Goal: Transaction & Acquisition: Purchase product/service

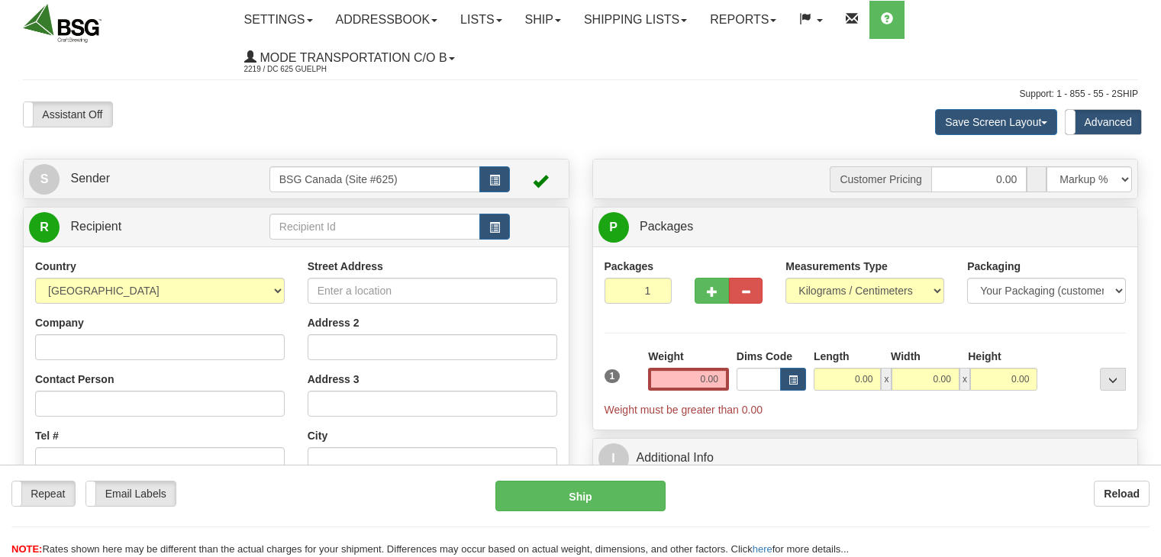
click at [159, 181] on link "S Sender" at bounding box center [149, 178] width 240 height 31
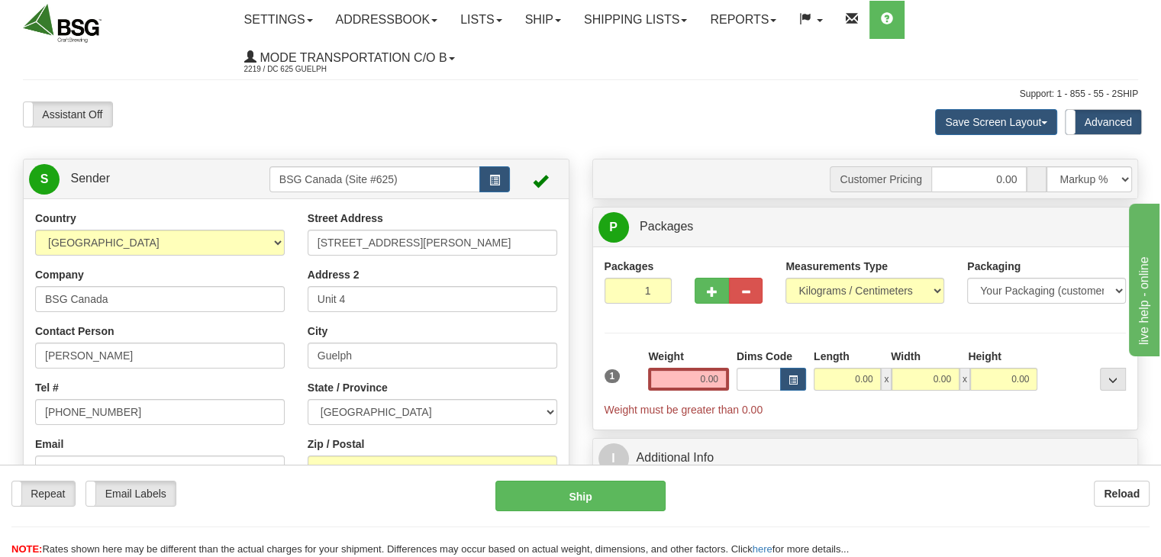
click at [168, 169] on link "S Sender" at bounding box center [149, 178] width 240 height 31
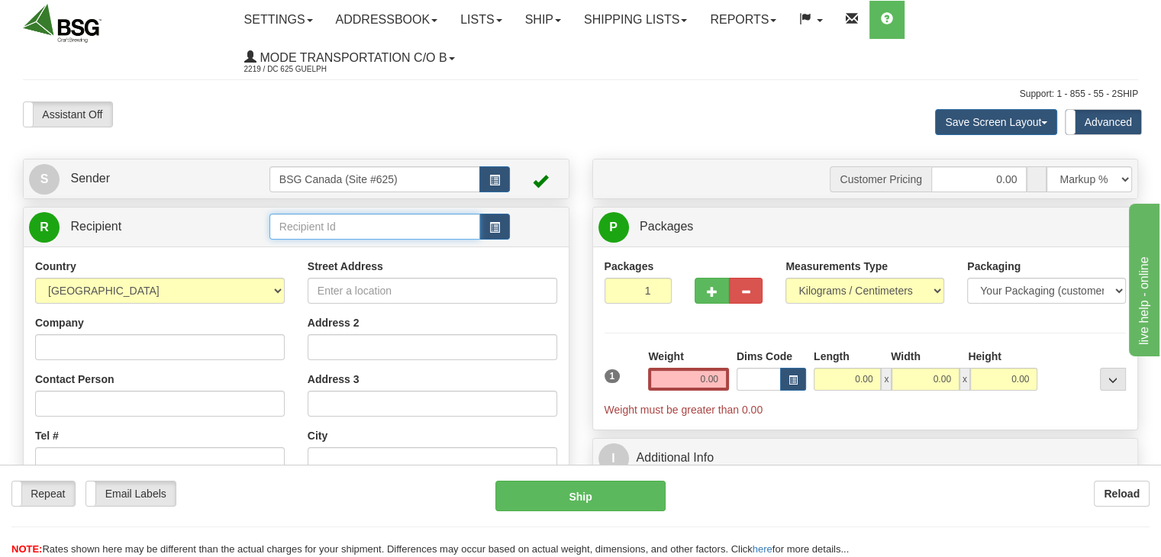
click at [336, 234] on input "text" at bounding box center [374, 227] width 211 height 26
type input "h"
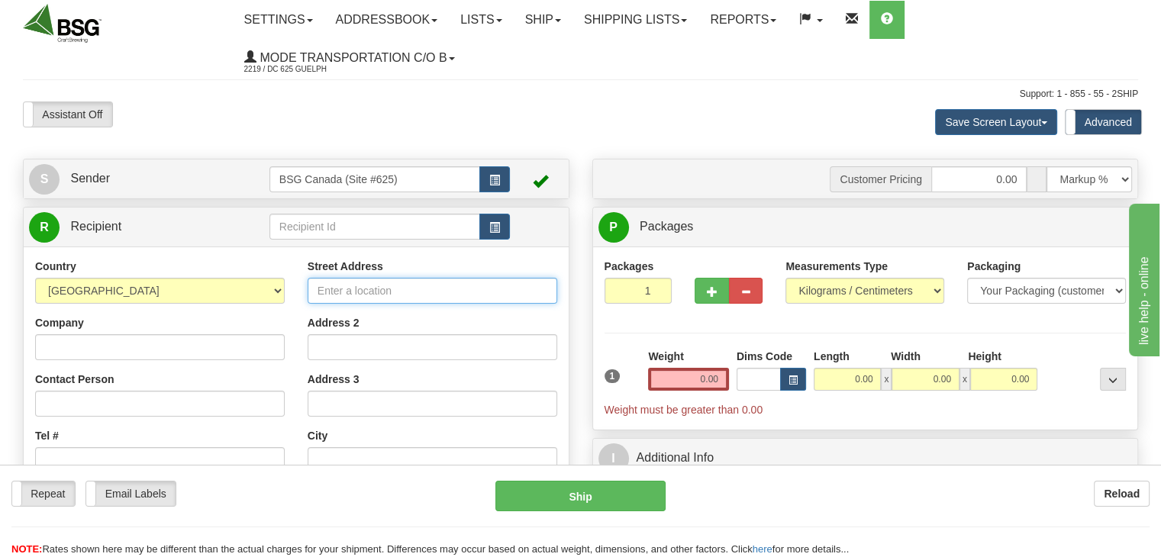
click at [340, 285] on input "Street Address" at bounding box center [433, 291] width 250 height 26
type input "1-6285 205 st"
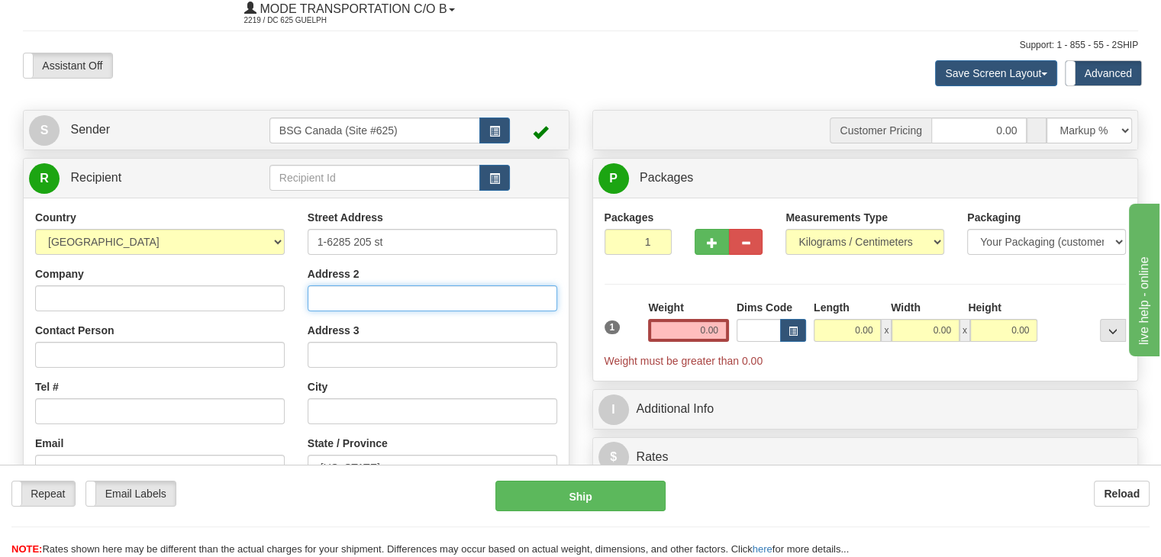
scroll to position [153, 0]
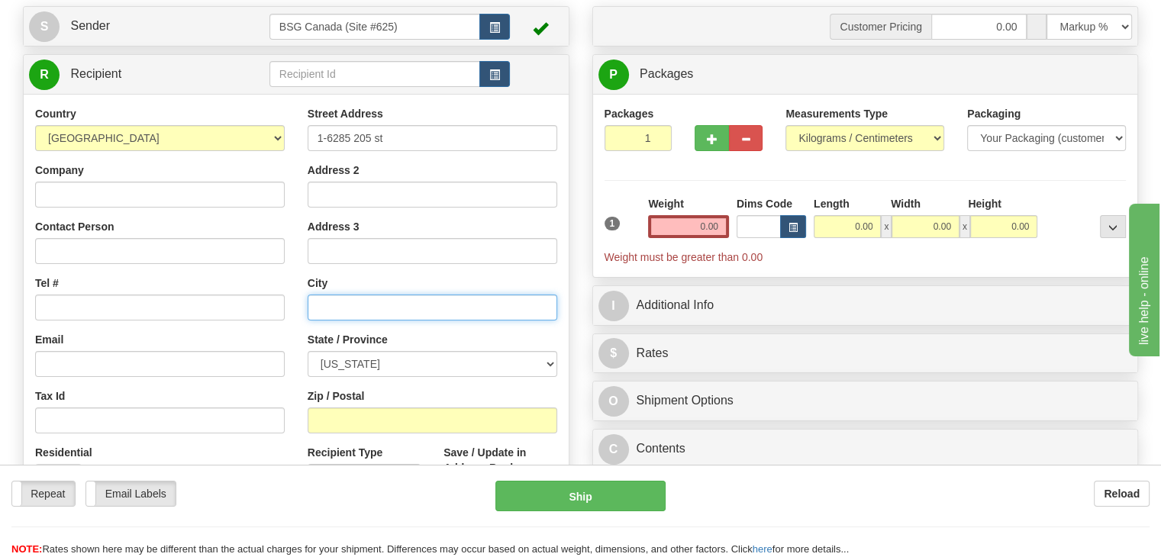
click at [352, 302] on input "text" at bounding box center [433, 308] width 250 height 26
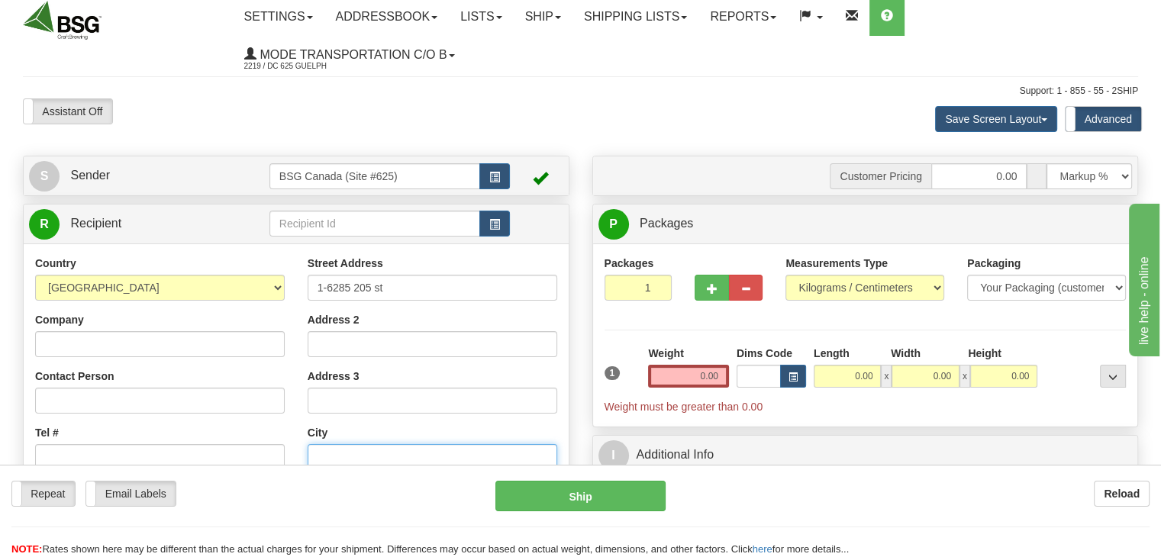
scroll to position [0, 0]
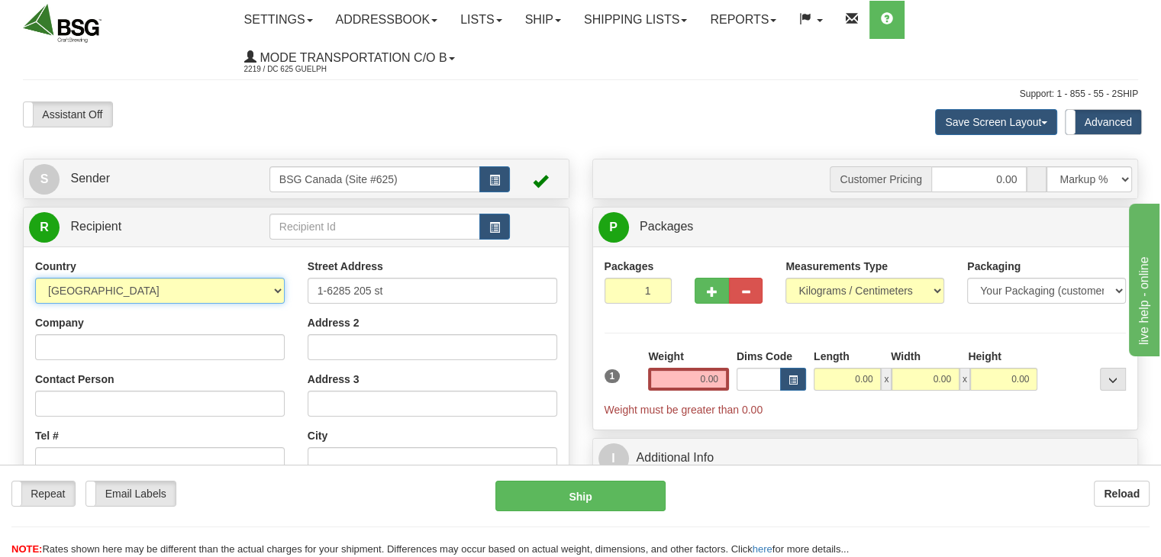
click at [274, 288] on select "[GEOGRAPHIC_DATA] [GEOGRAPHIC_DATA] [GEOGRAPHIC_DATA] [GEOGRAPHIC_DATA] [US_STA…" at bounding box center [160, 291] width 250 height 26
select select "CA"
click at [35, 279] on select "[GEOGRAPHIC_DATA] [GEOGRAPHIC_DATA] [GEOGRAPHIC_DATA] [GEOGRAPHIC_DATA] [US_STA…" at bounding box center [160, 291] width 250 height 26
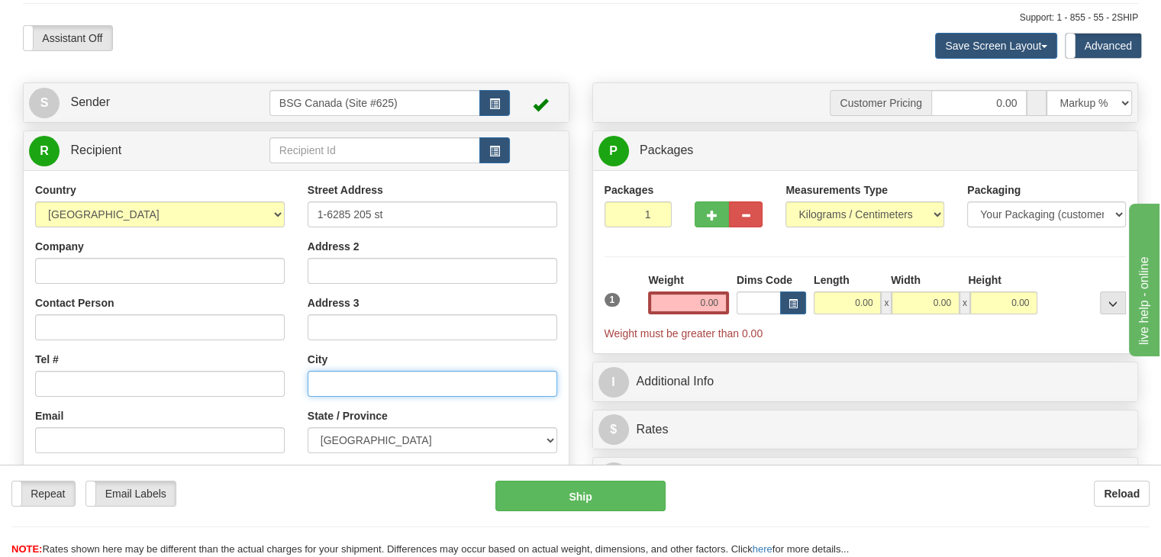
click at [340, 386] on input "text" at bounding box center [433, 384] width 250 height 26
type input "[PERSON_NAME]"
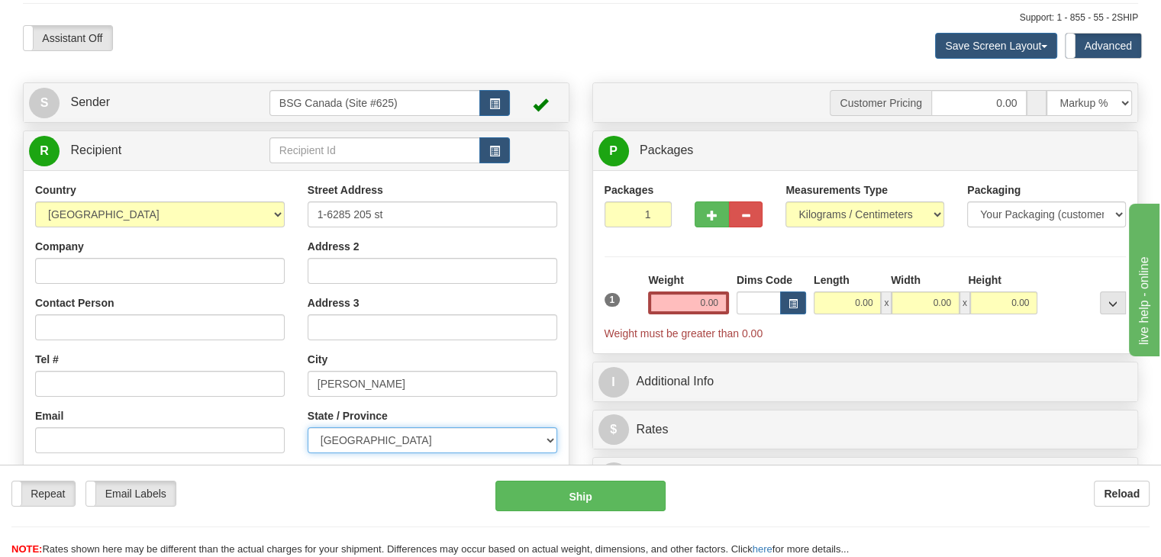
select select "BC"
click at [696, 306] on input "0.00" at bounding box center [688, 303] width 81 height 23
type input "0.00"
click at [696, 293] on input "0.00" at bounding box center [688, 303] width 81 height 23
type input "13.80"
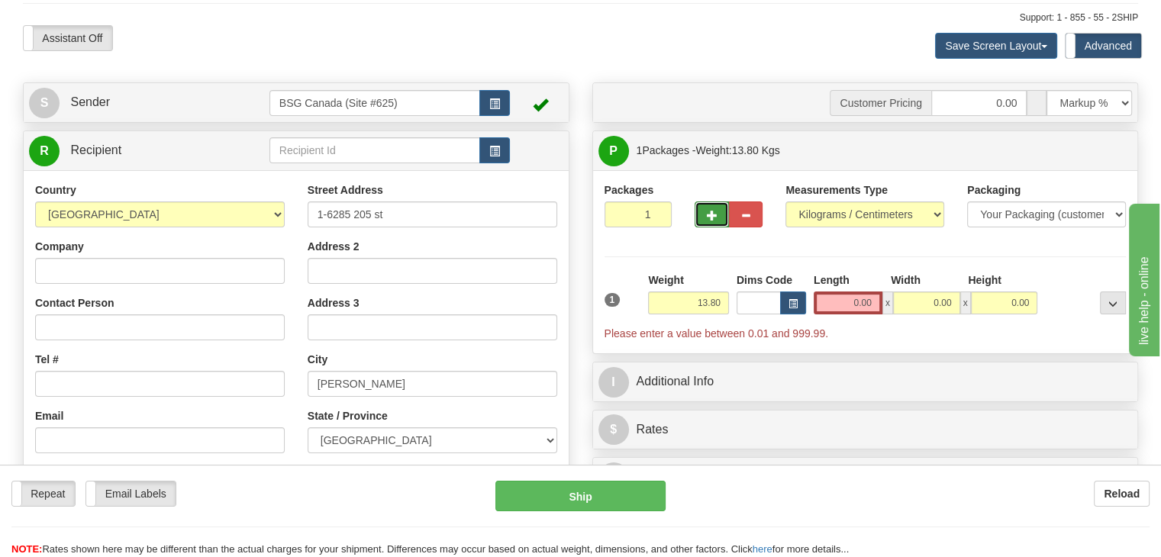
click at [711, 215] on span "button" at bounding box center [712, 216] width 11 height 10
type input "2"
click at [859, 305] on input "0.00" at bounding box center [848, 303] width 69 height 23
drag, startPoint x: 841, startPoint y: 305, endPoint x: 880, endPoint y: 304, distance: 39.7
click at [880, 304] on input "Length" at bounding box center [848, 303] width 69 height 23
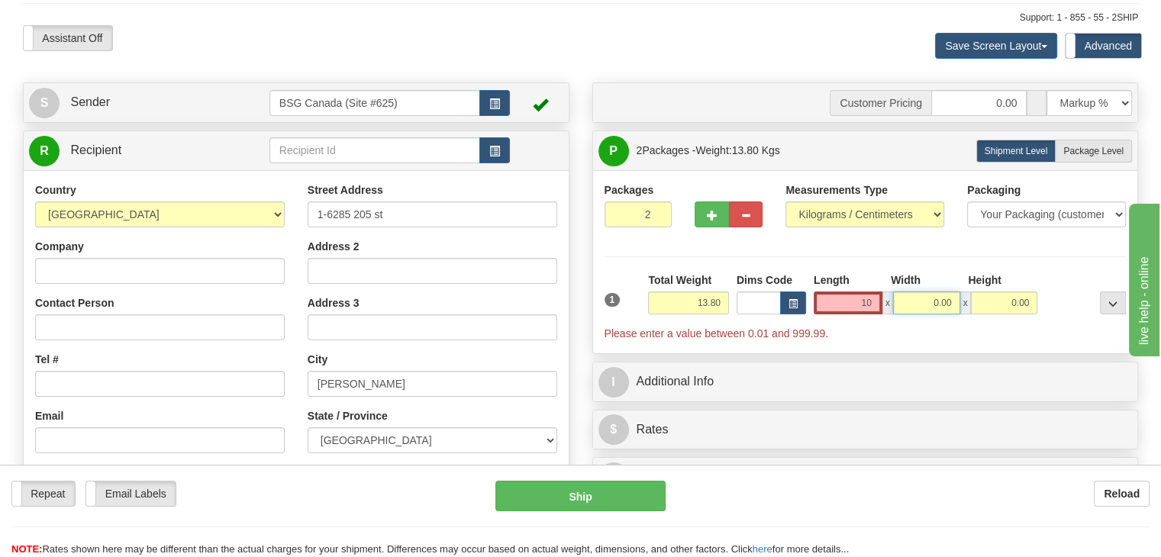
type input "10.00"
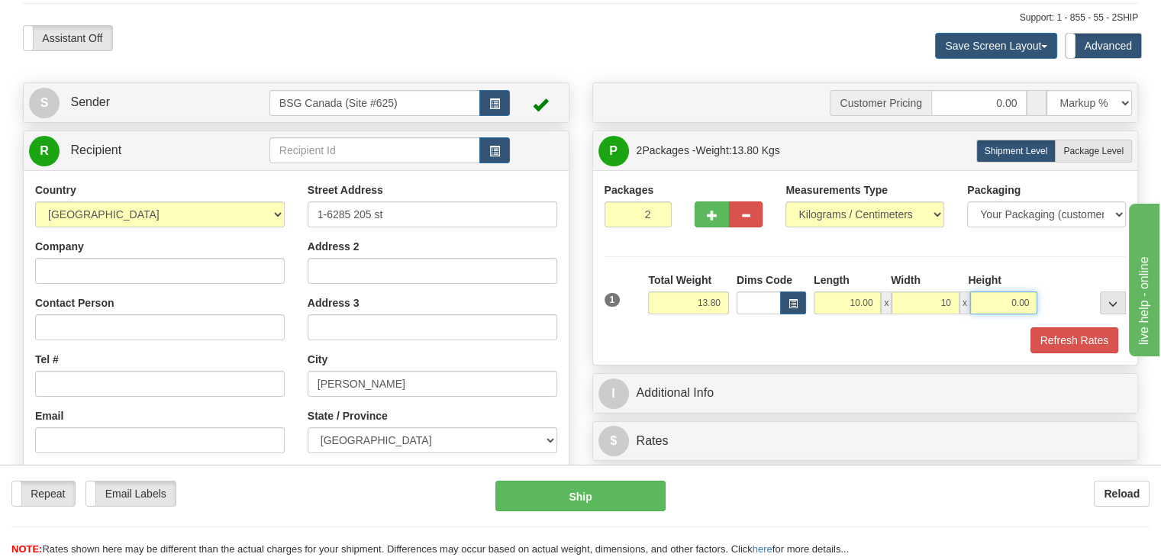
type input "10.00"
click at [1031, 328] on button "Refresh Rates" at bounding box center [1075, 341] width 88 height 26
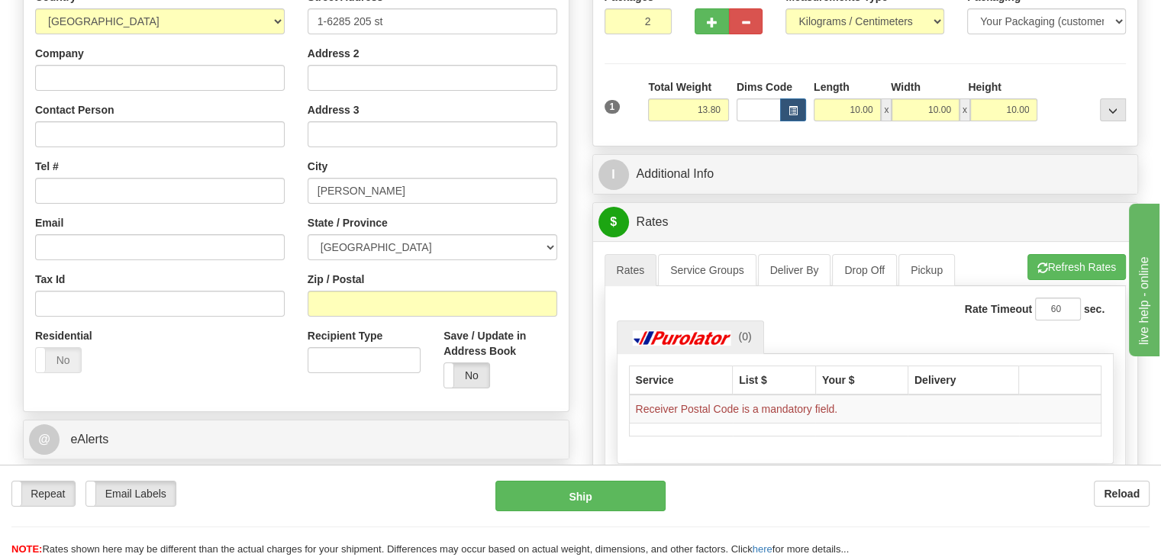
scroll to position [305, 0]
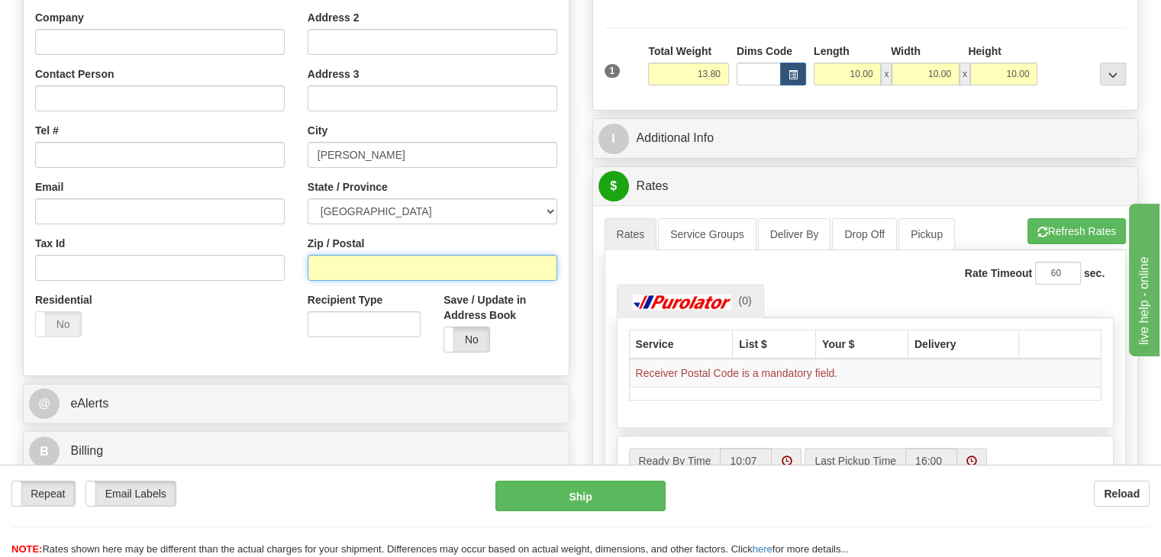
click at [320, 273] on input "Zip / Postal" at bounding box center [433, 268] width 250 height 26
click at [331, 269] on input "Zip / Postal" at bounding box center [433, 268] width 250 height 26
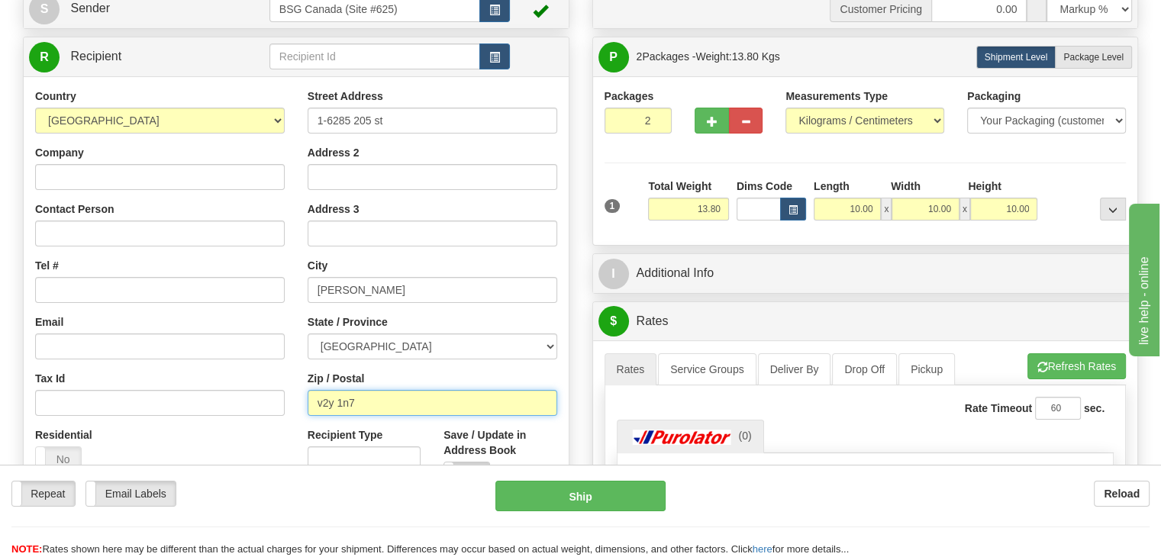
scroll to position [229, 0]
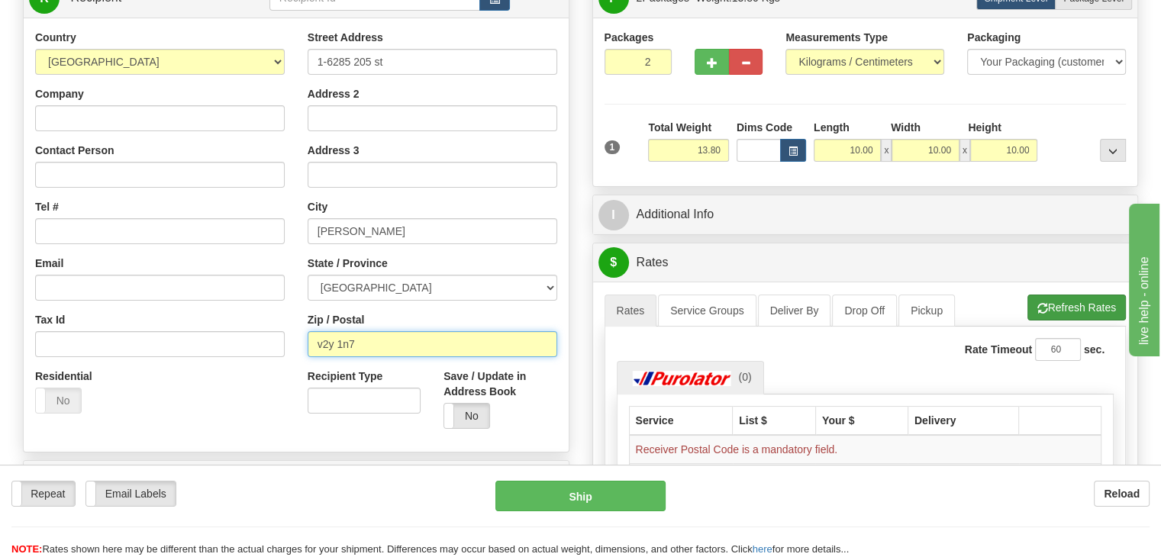
type input "v2y 1n7"
click at [1067, 307] on button "Refresh Rates" at bounding box center [1077, 308] width 98 height 26
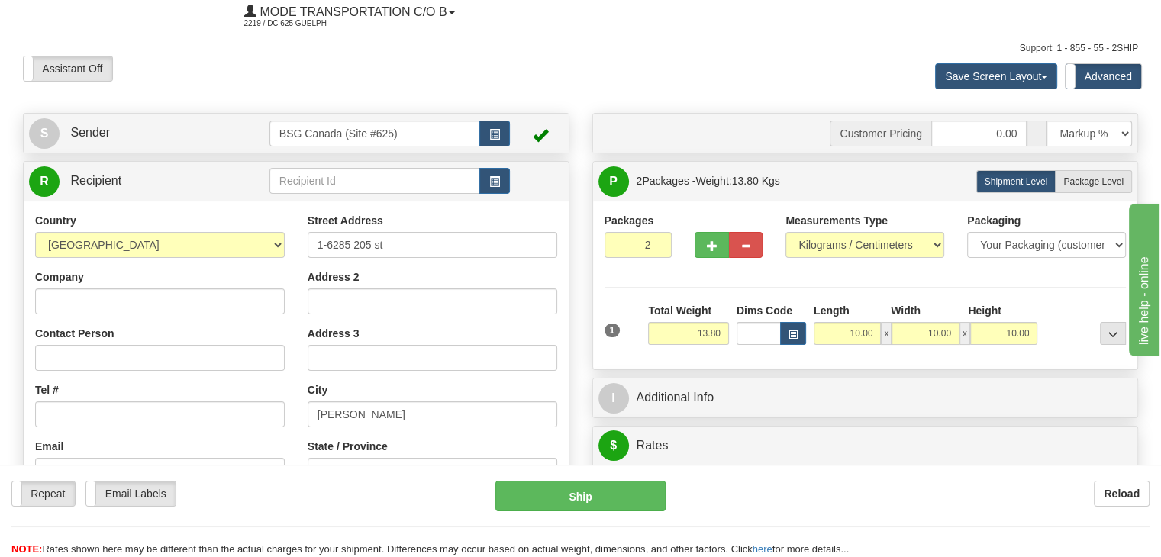
scroll to position [0, 0]
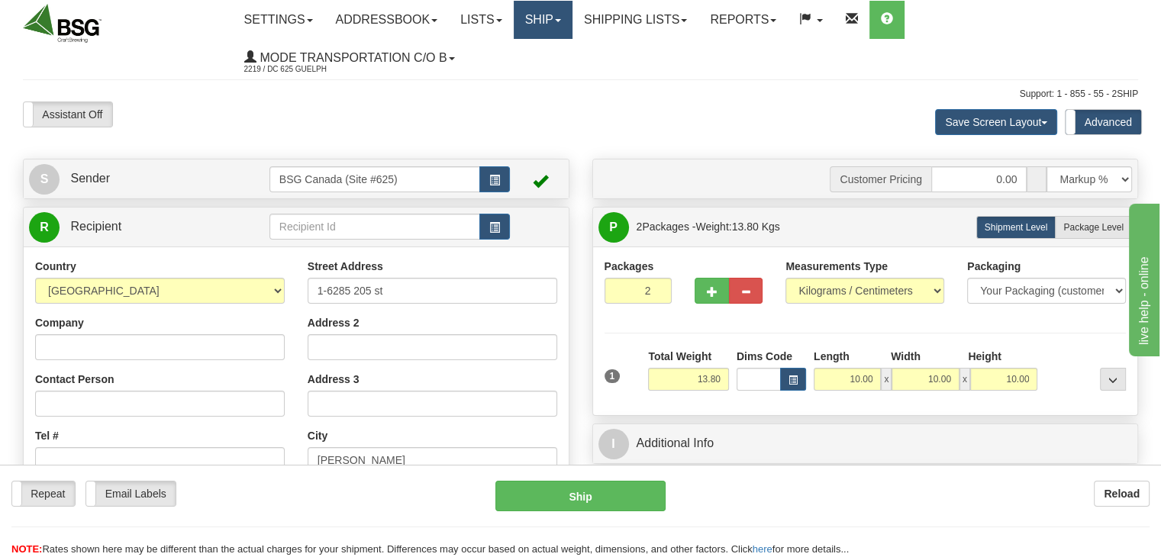
click at [561, 21] on span at bounding box center [558, 20] width 6 height 3
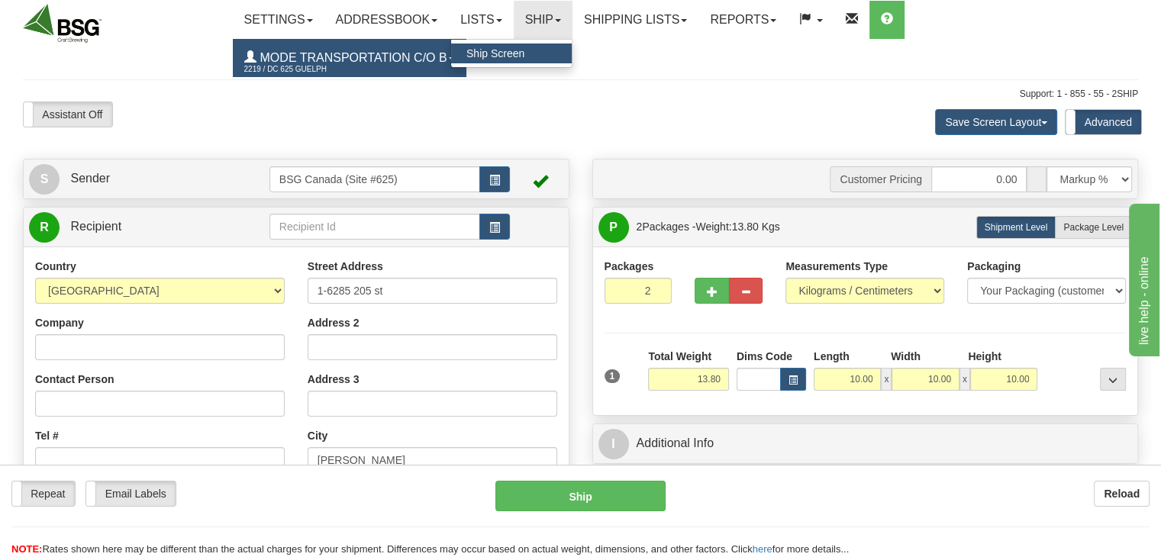
click at [432, 55] on span "Mode Transportation c/o B" at bounding box center [352, 57] width 191 height 13
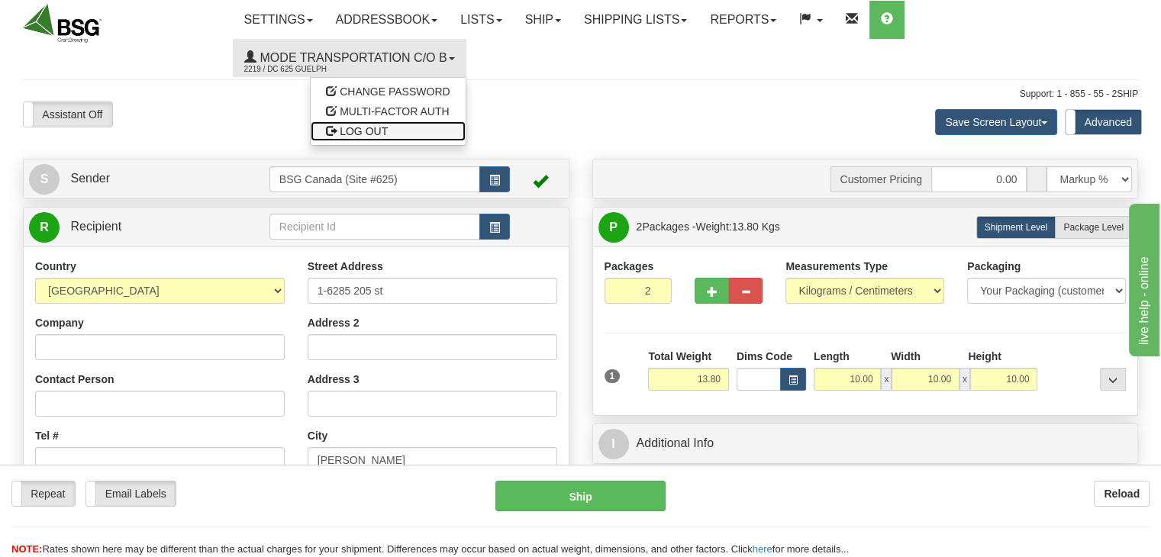
click at [382, 126] on span "LOG OUT" at bounding box center [364, 131] width 48 height 12
